Goal: Task Accomplishment & Management: Use online tool/utility

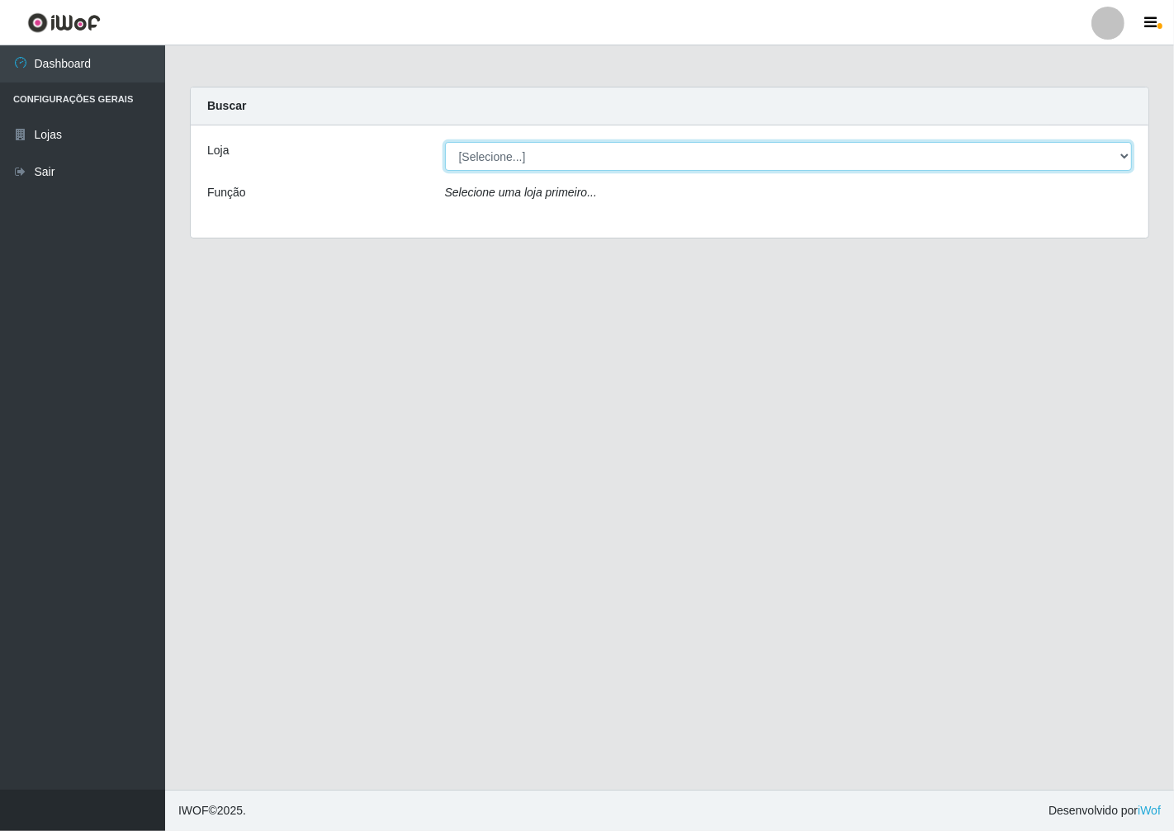
click at [1123, 158] on select "[Selecione...] Minimercado Filezão" at bounding box center [789, 156] width 688 height 29
select select "204"
click at [445, 142] on select "[Selecione...] Minimercado Filezão" at bounding box center [789, 156] width 688 height 29
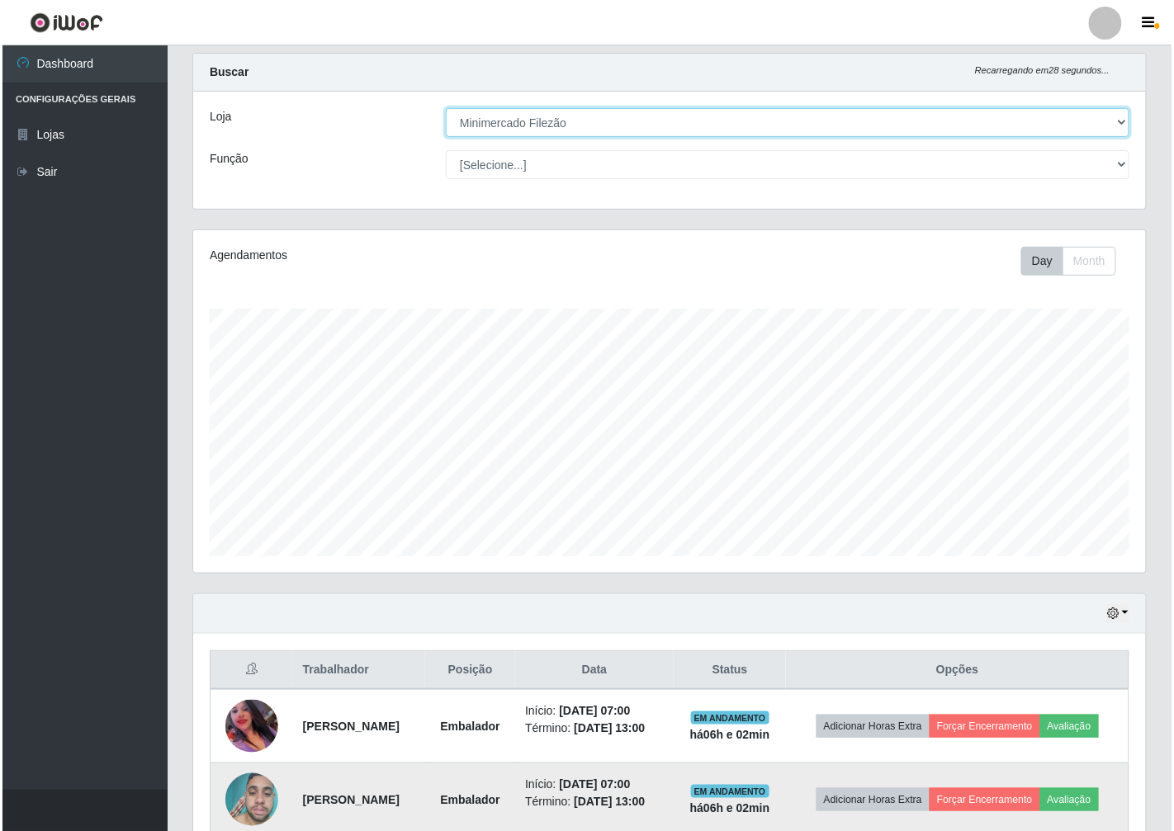
scroll to position [26, 0]
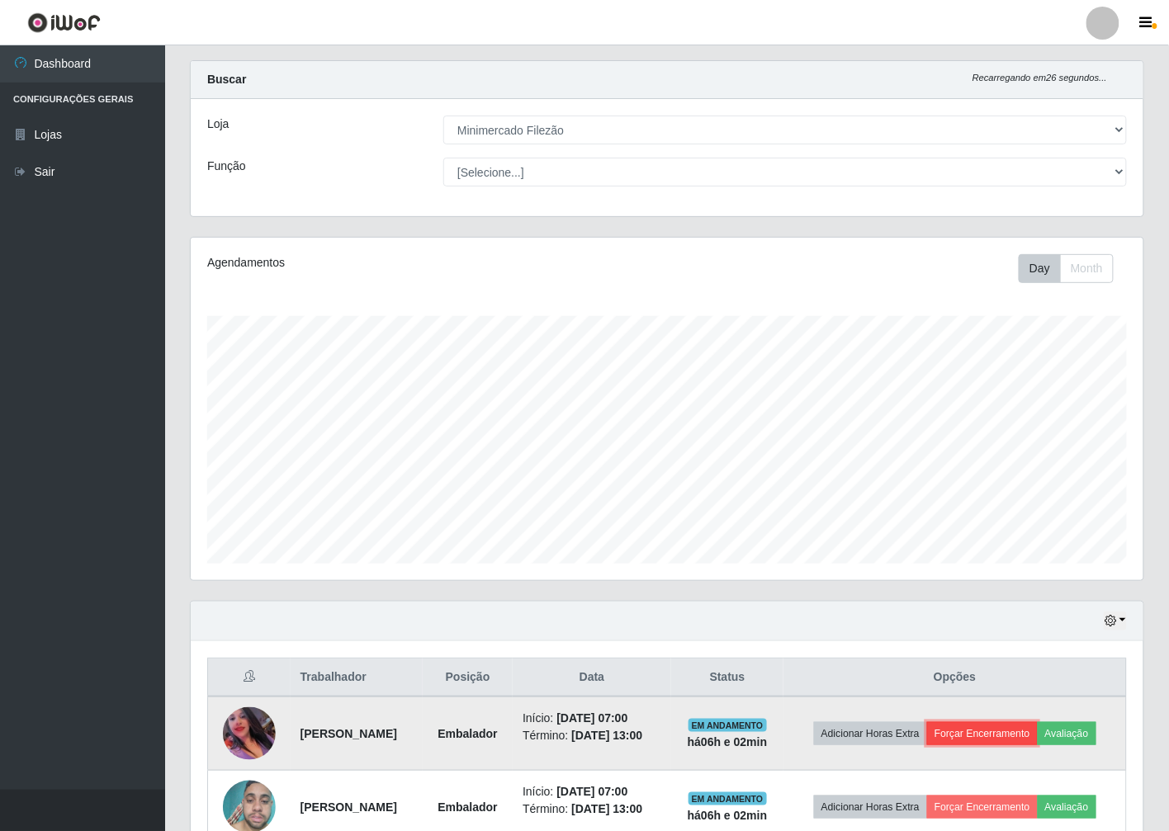
click at [987, 738] on button "Forçar Encerramento" at bounding box center [982, 733] width 111 height 23
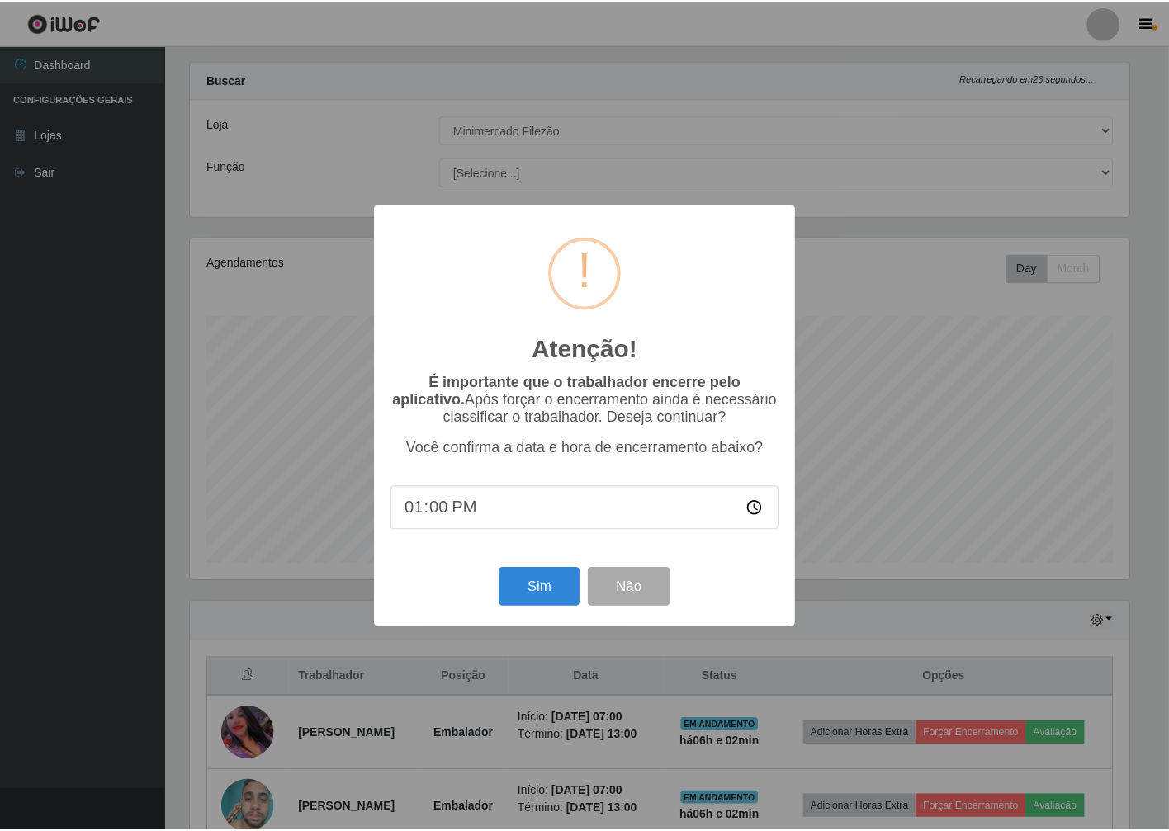
scroll to position [342, 943]
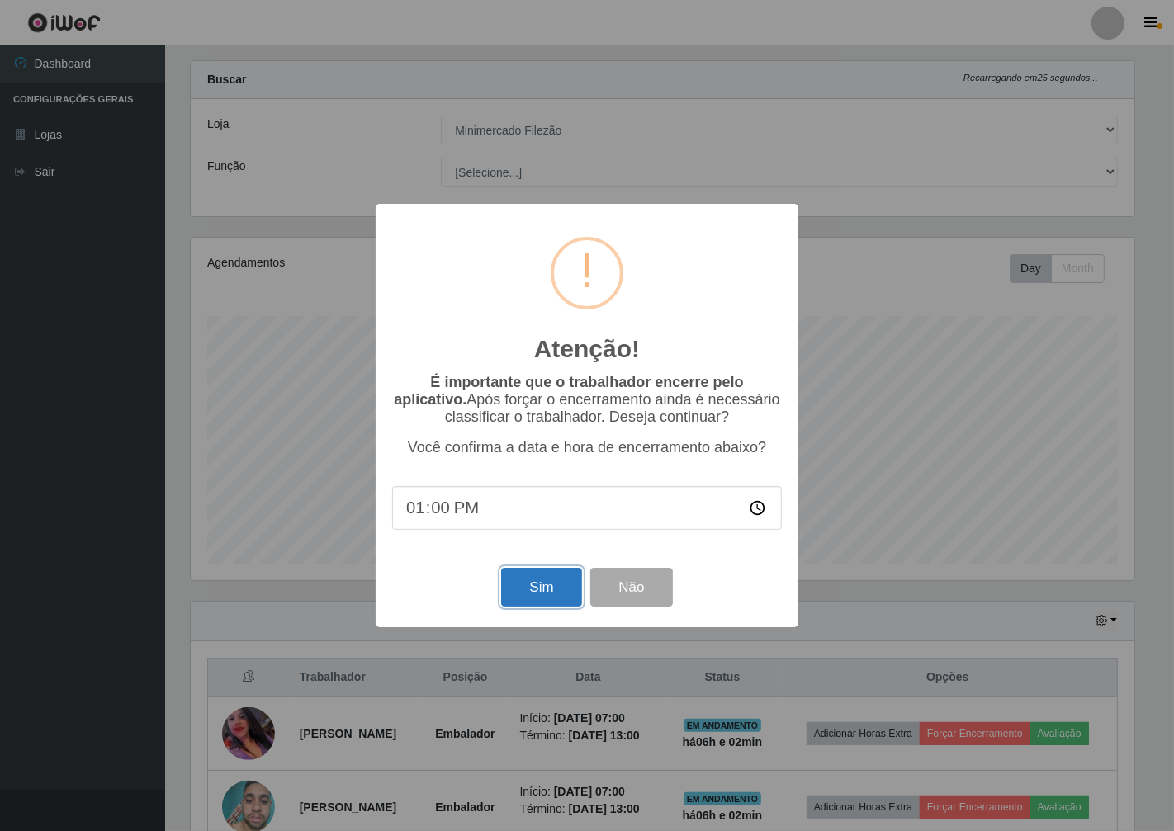
click at [542, 595] on button "Sim" at bounding box center [541, 587] width 80 height 39
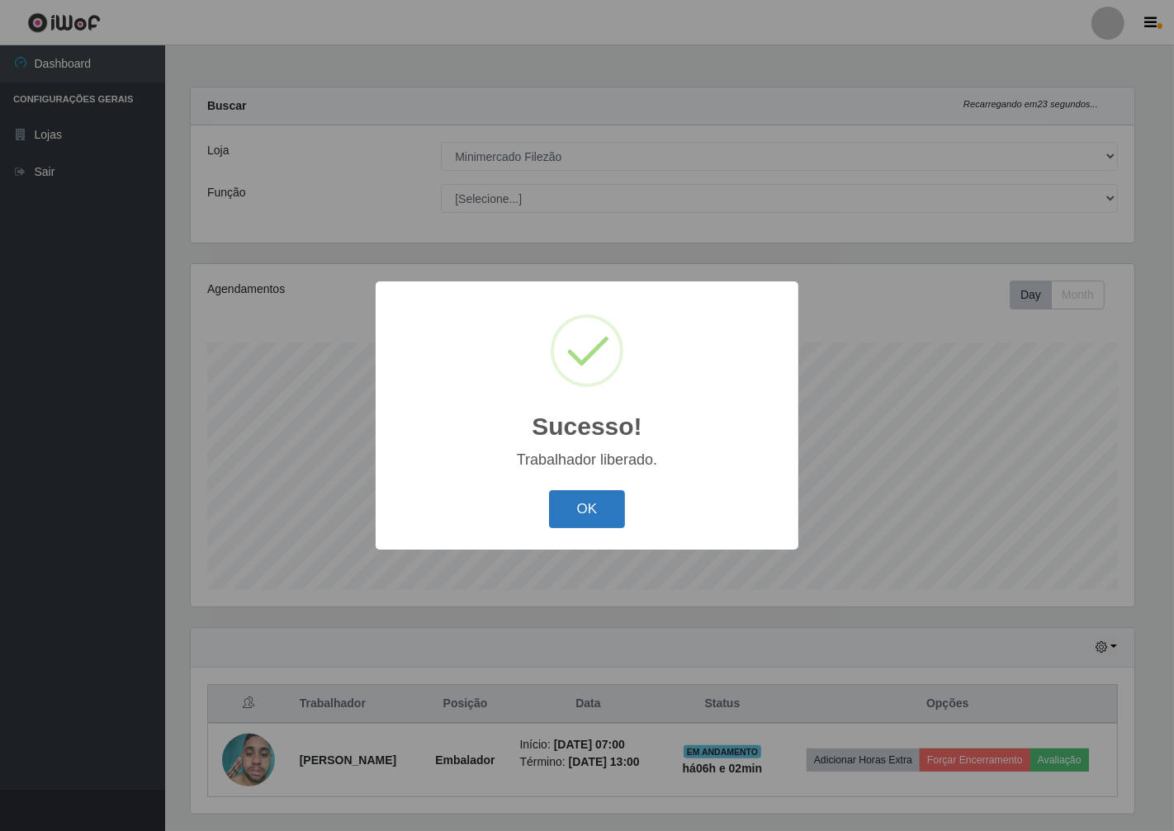
click at [622, 513] on button "OK" at bounding box center [587, 509] width 77 height 39
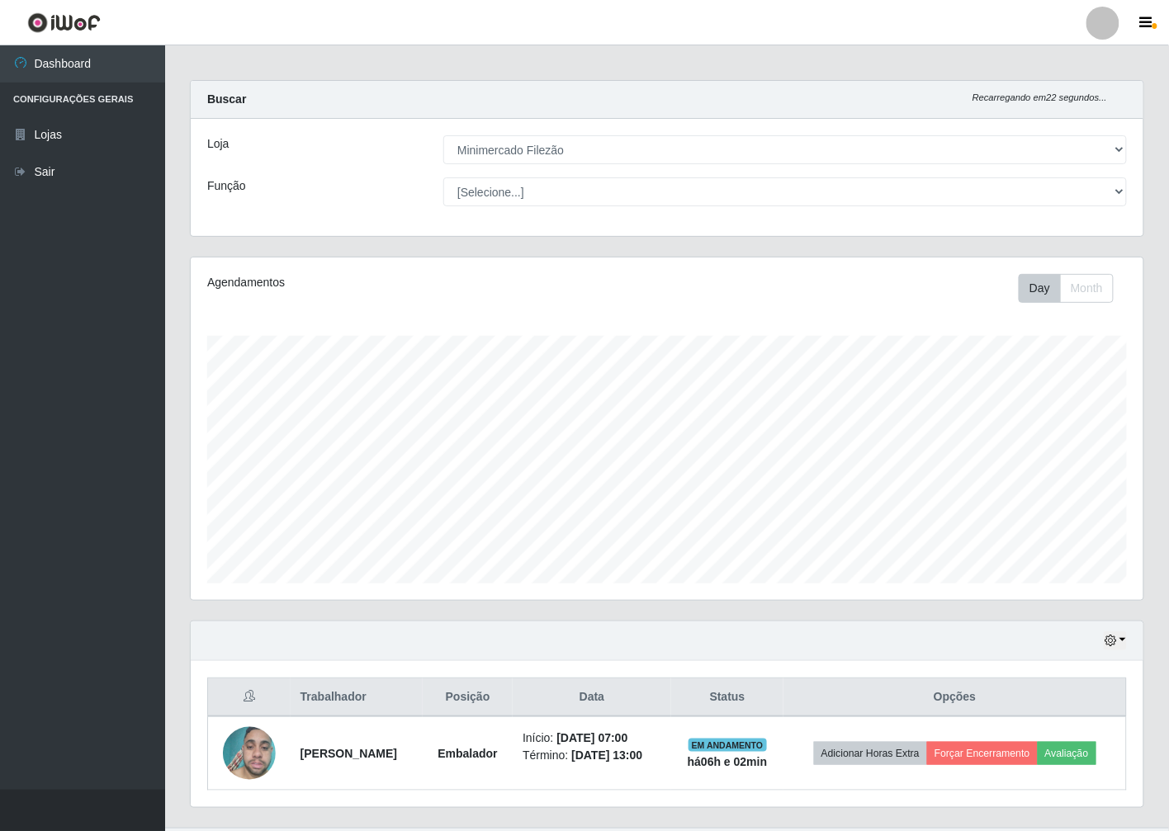
scroll to position [0, 0]
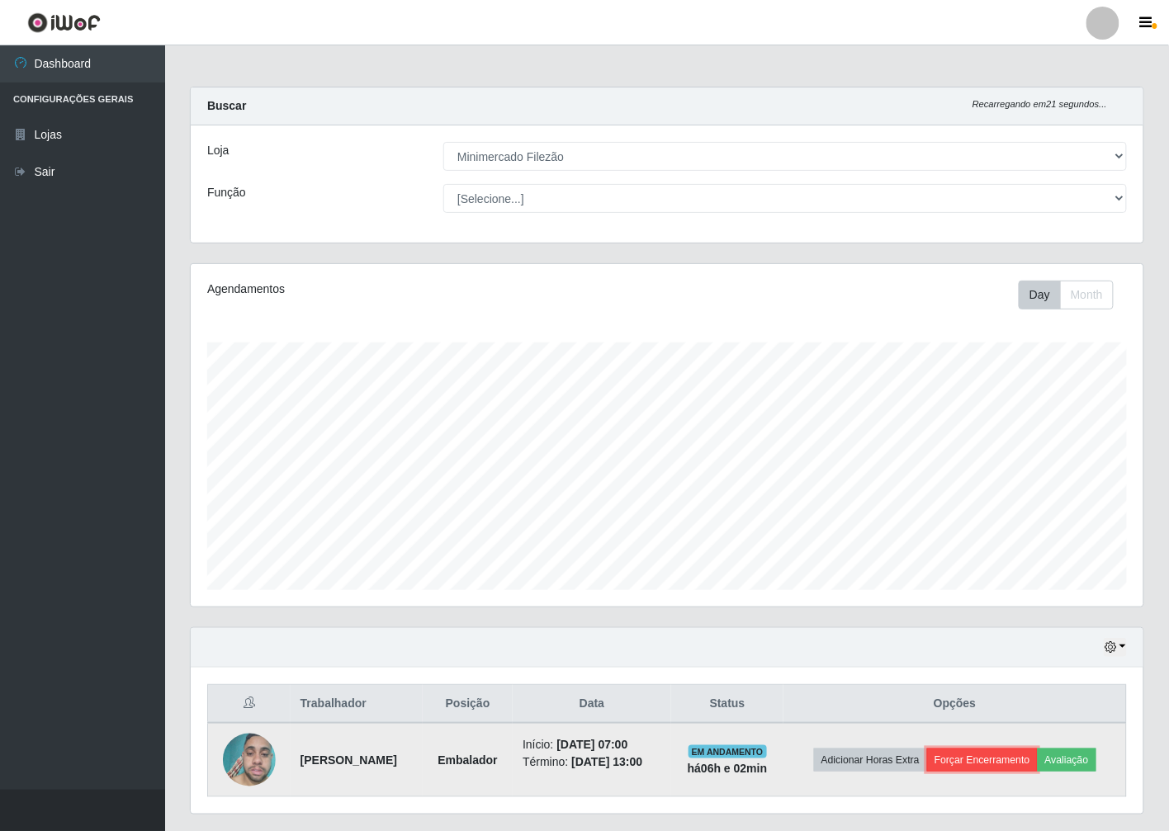
click at [984, 749] on button "Forçar Encerramento" at bounding box center [982, 760] width 111 height 23
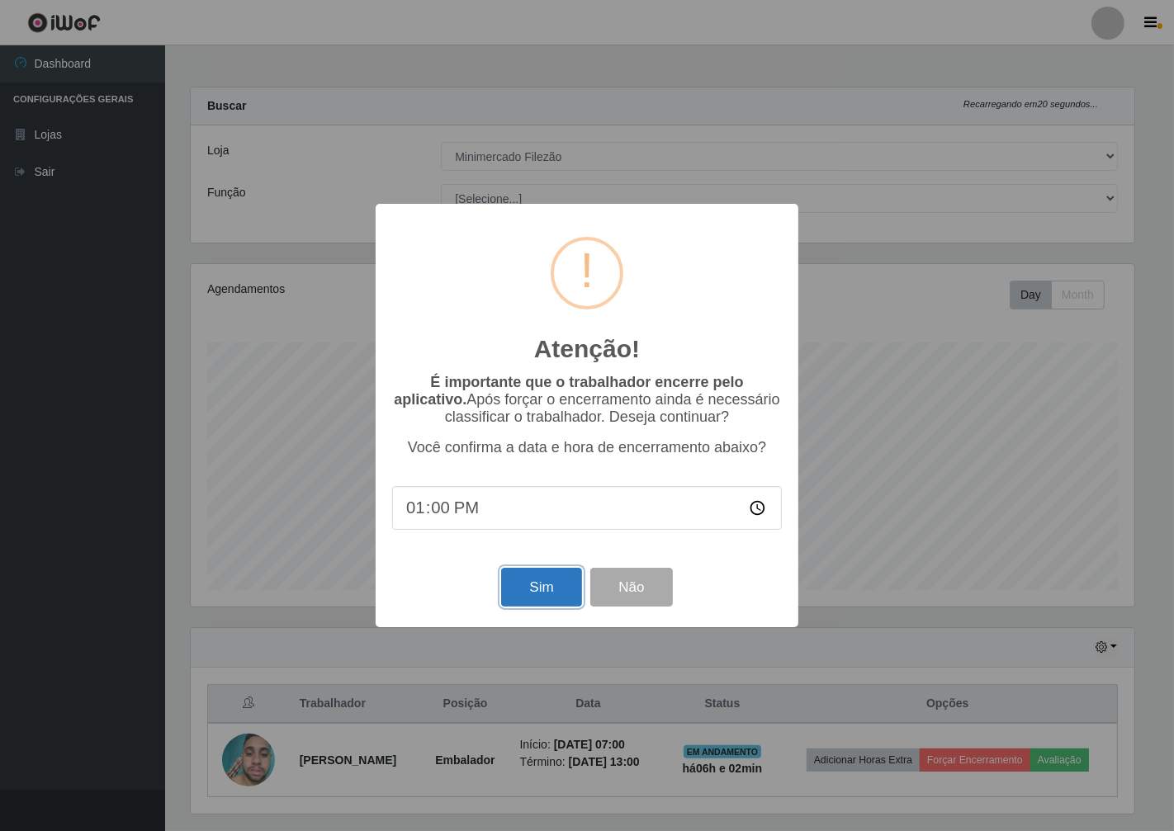
click at [534, 590] on button "Sim" at bounding box center [541, 587] width 80 height 39
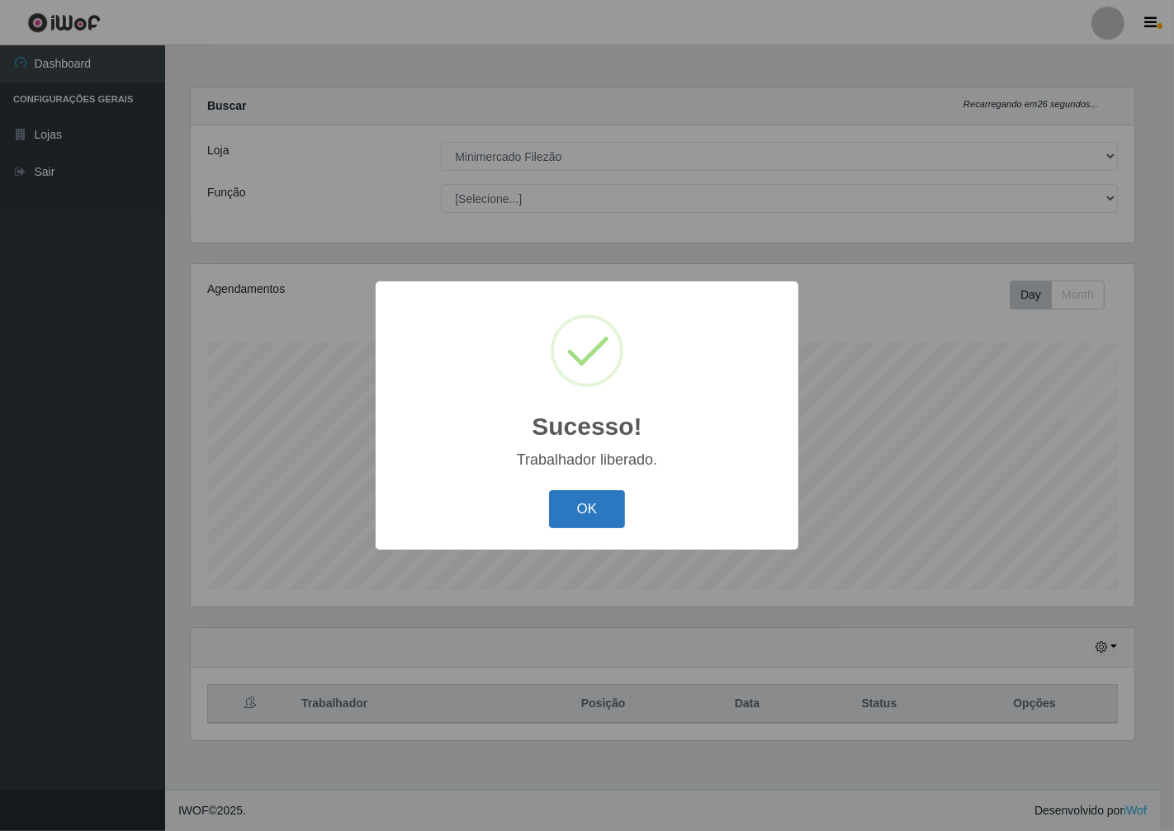
click at [592, 506] on button "OK" at bounding box center [587, 509] width 77 height 39
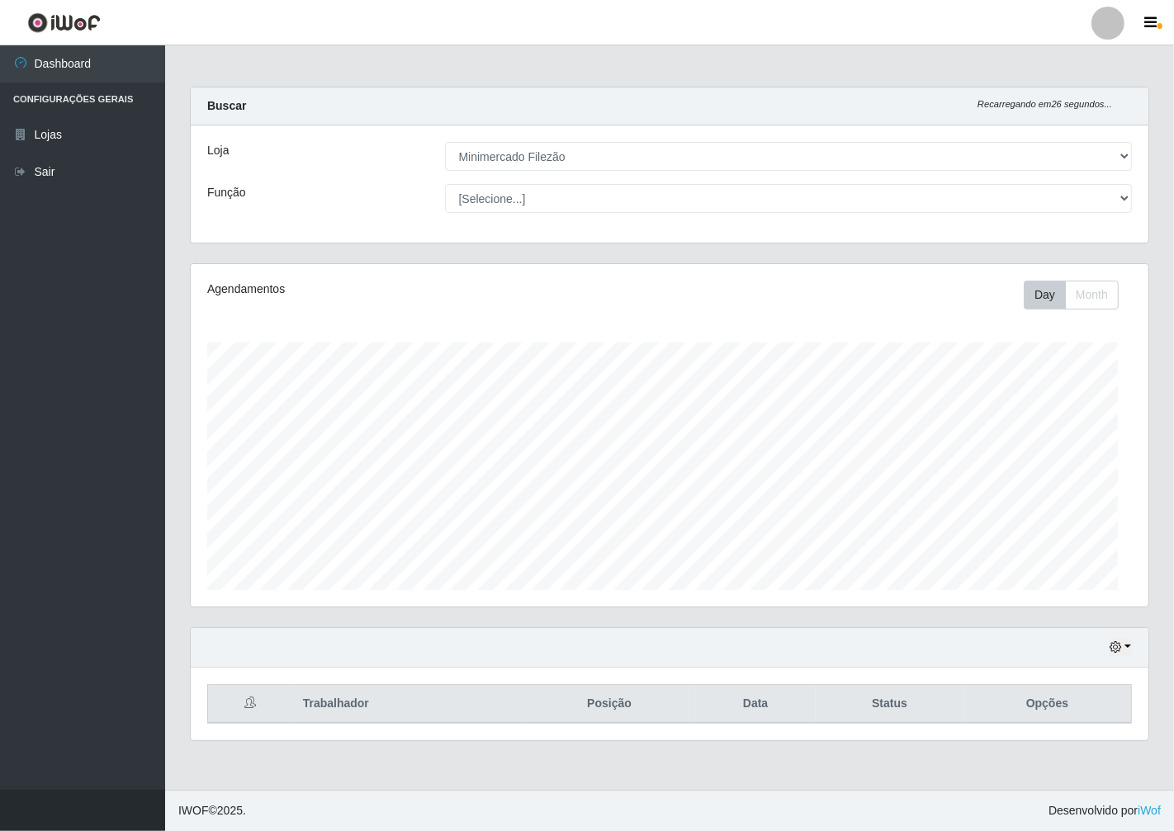
scroll to position [342, 958]
